Goal: Task Accomplishment & Management: Use online tool/utility

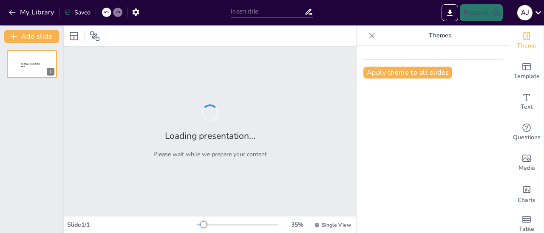
type input "Hungary's Take: Navigating the Draft Resolution at Model UNSC"
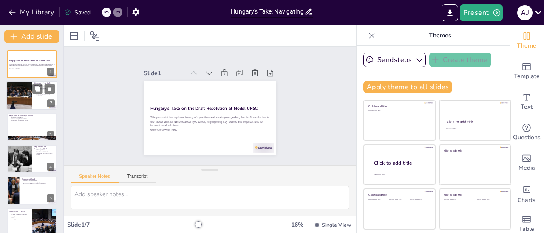
click at [26, 101] on div at bounding box center [18, 96] width 43 height 29
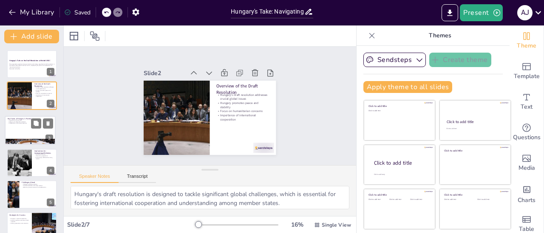
click at [26, 134] on div at bounding box center [30, 131] width 50 height 28
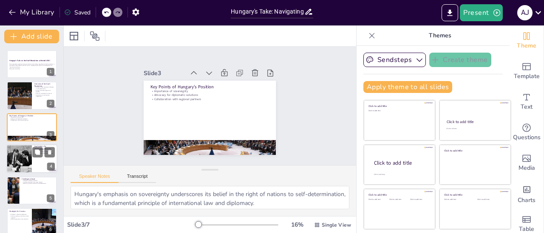
click at [28, 151] on div at bounding box center [18, 159] width 63 height 29
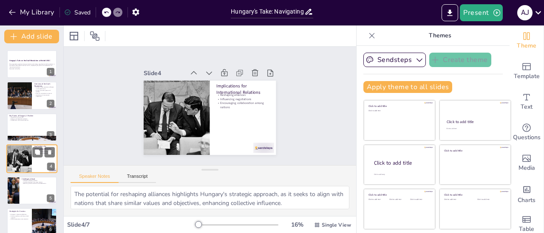
scroll to position [20, 0]
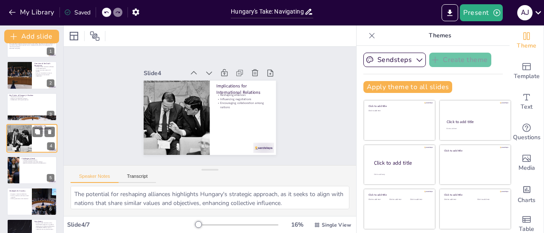
click at [28, 151] on div at bounding box center [18, 138] width 63 height 29
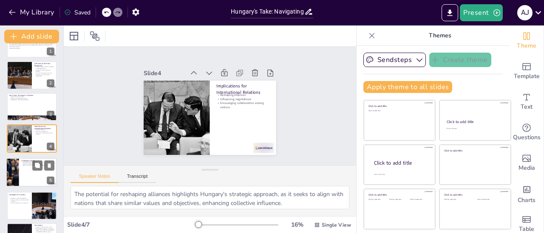
click at [25, 176] on div at bounding box center [31, 173] width 50 height 28
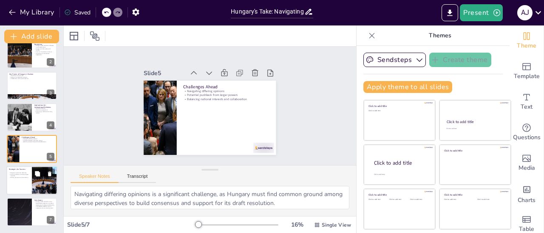
scroll to position [41, 0]
click at [32, 193] on div at bounding box center [44, 181] width 43 height 29
type textarea "Engaging in proactive diplomacy is vital for Hungary, as it enables the country…"
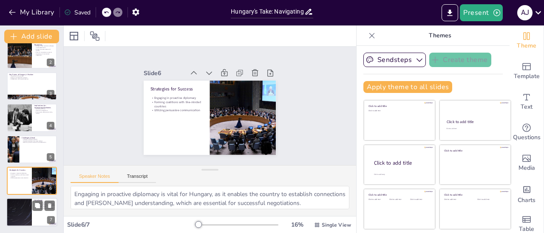
click at [40, 213] on div at bounding box center [31, 213] width 51 height 29
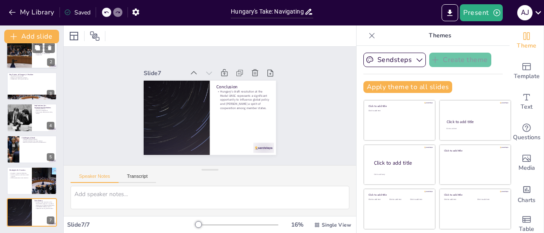
click at [19, 65] on div at bounding box center [18, 54] width 43 height 29
type textarea "Hungary's draft resolution is designed to tackle significant global challenges,…"
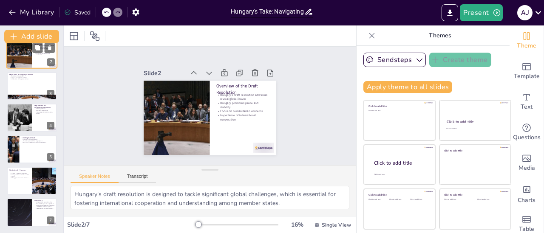
scroll to position [0, 0]
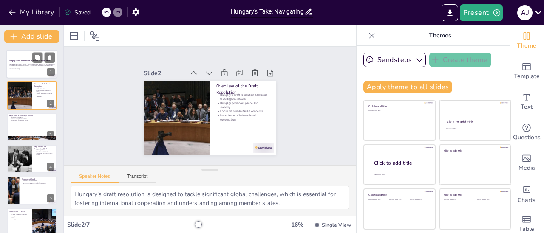
click at [20, 65] on p "This presentation explores Hungary's position and strategy regarding the draft …" at bounding box center [32, 65] width 46 height 5
